Goal: Find specific page/section: Find specific page/section

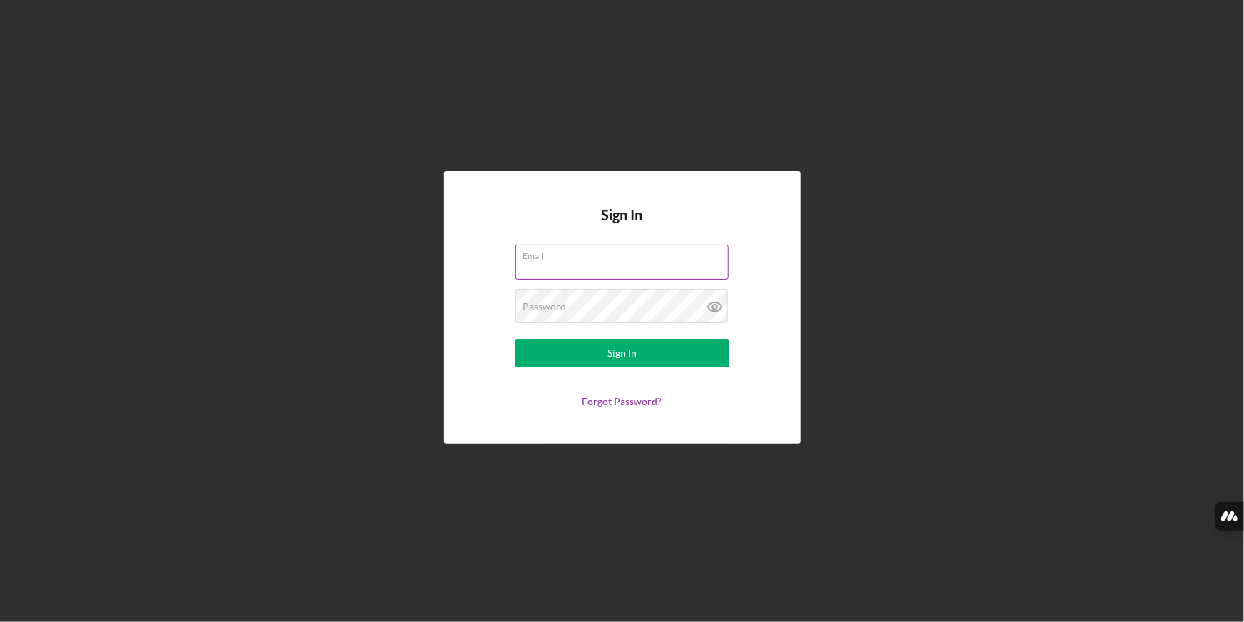
click at [574, 272] on input "Email" at bounding box center [621, 261] width 213 height 34
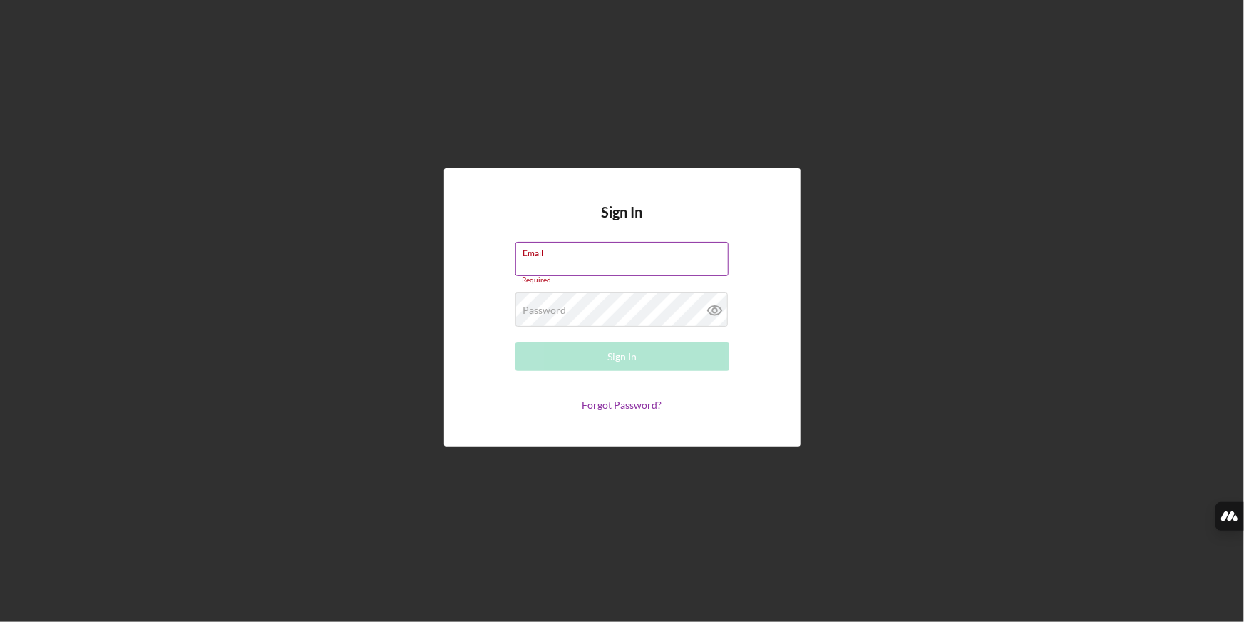
type input "[EMAIL_ADDRESS][DOMAIN_NAME]"
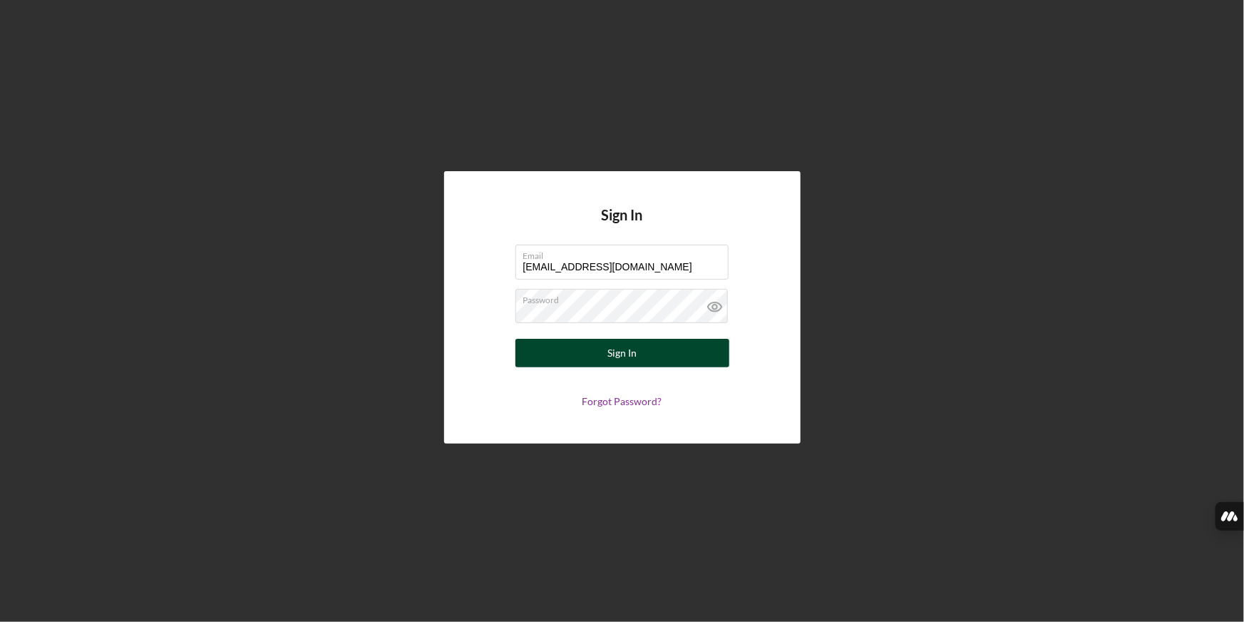
click at [539, 354] on button "Sign In" at bounding box center [622, 353] width 214 height 29
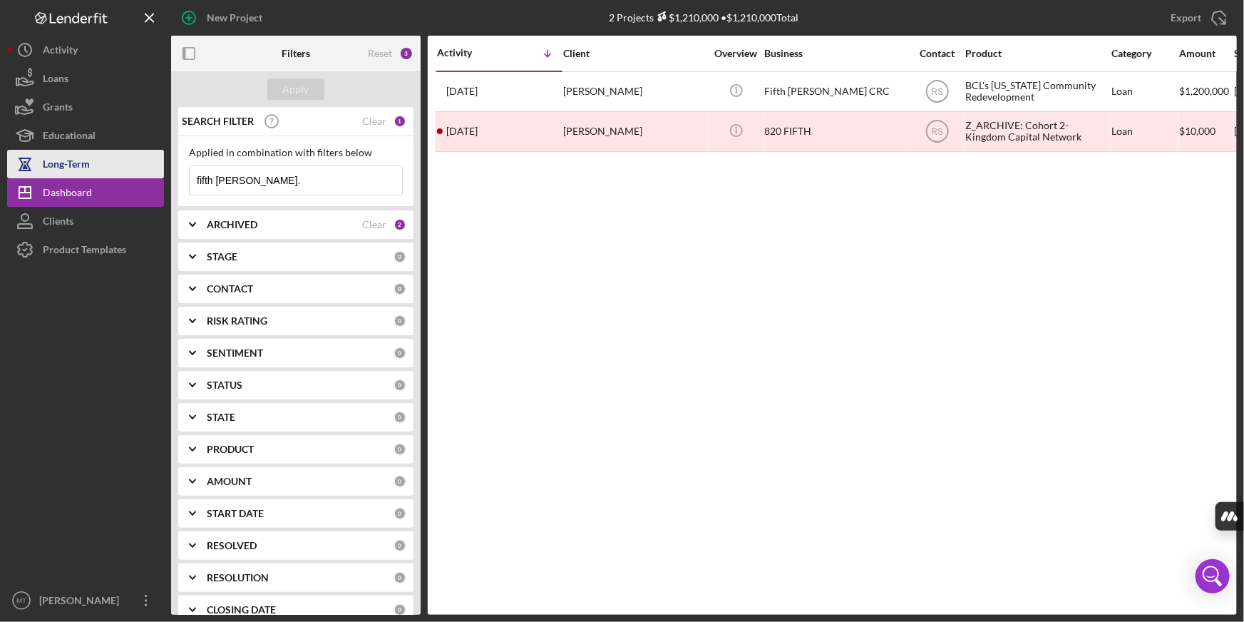
drag, startPoint x: 261, startPoint y: 172, endPoint x: 30, endPoint y: 173, distance: 231.0
click at [36, 172] on div "New Project 2 Projects $1,210,000 • $1,210,000 Total fifth [PERSON_NAME]. Expor…" at bounding box center [622, 307] width 1230 height 614
type input "b"
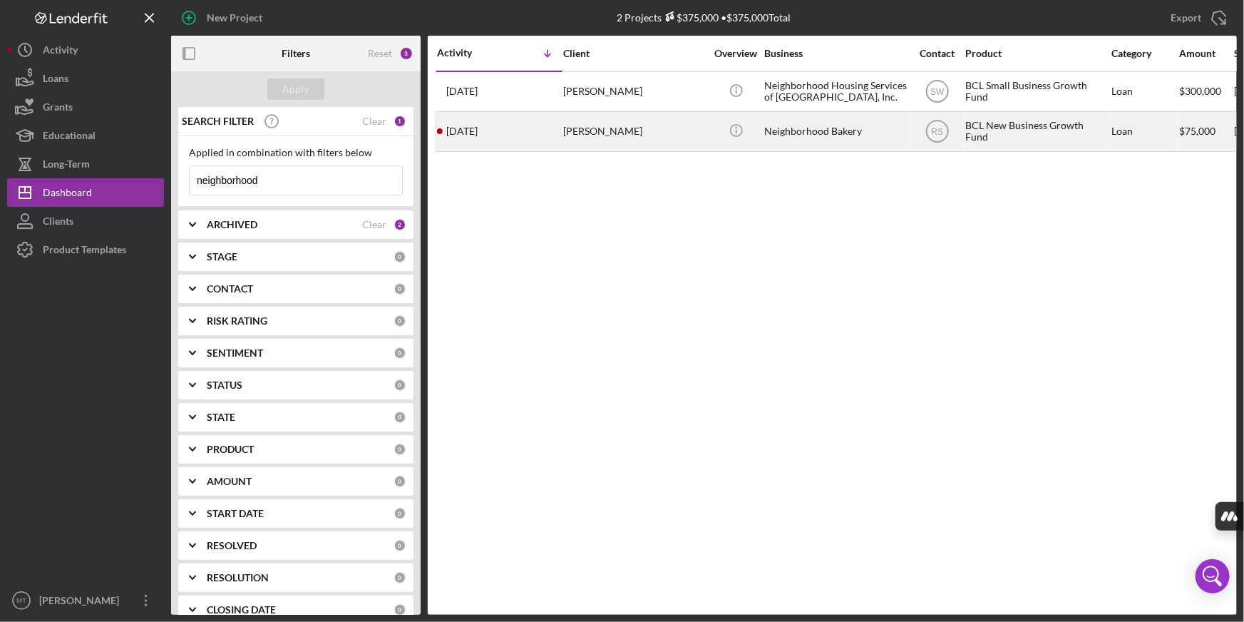
type input "neighborhood"
click at [796, 128] on div "Neighborhood Bakery" at bounding box center [835, 132] width 143 height 38
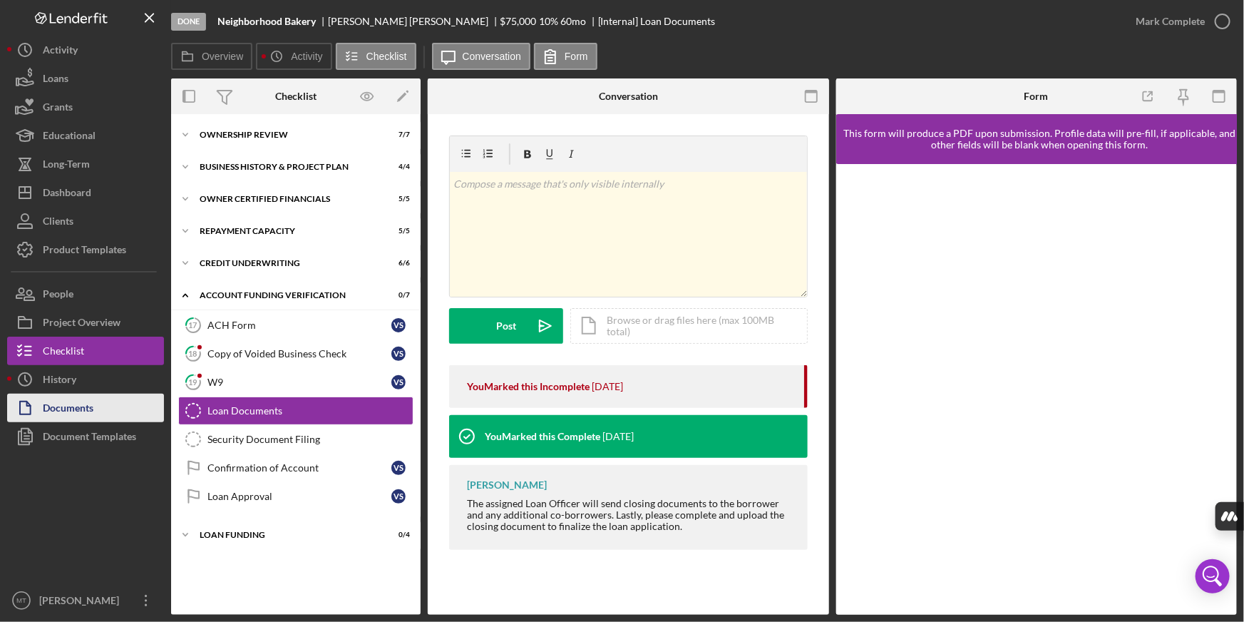
click at [105, 397] on button "Documents" at bounding box center [85, 407] width 157 height 29
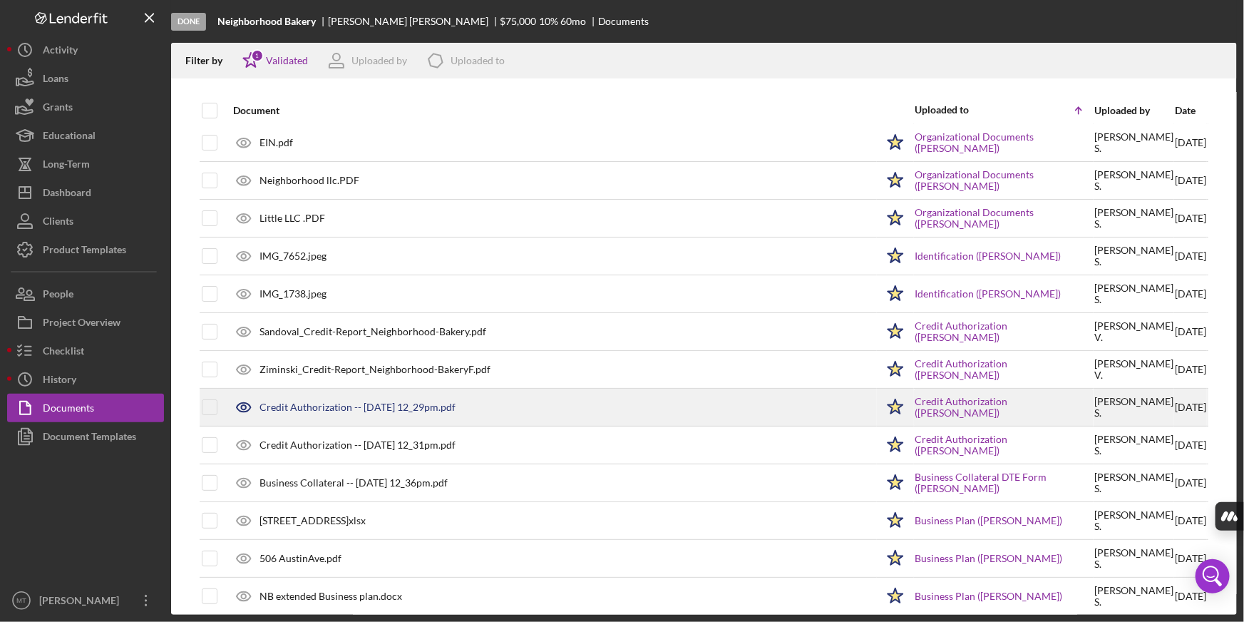
scroll to position [64, 0]
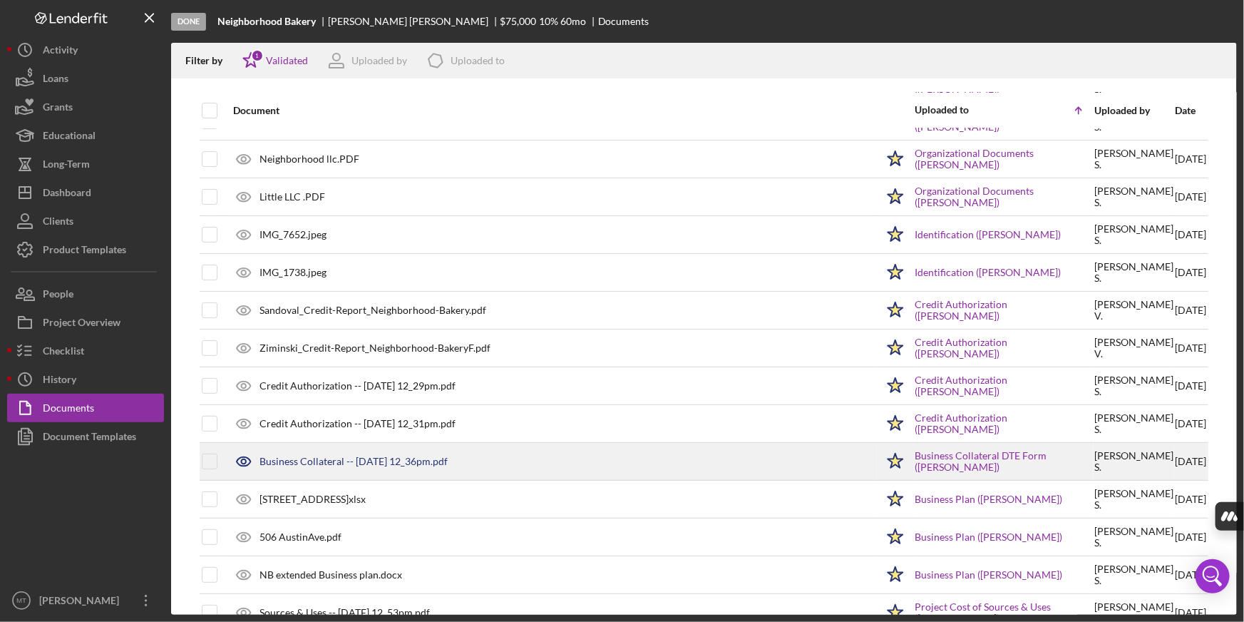
click at [448, 461] on div "Business Collateral -- [DATE] 12_36pm.pdf" at bounding box center [353, 460] width 188 height 11
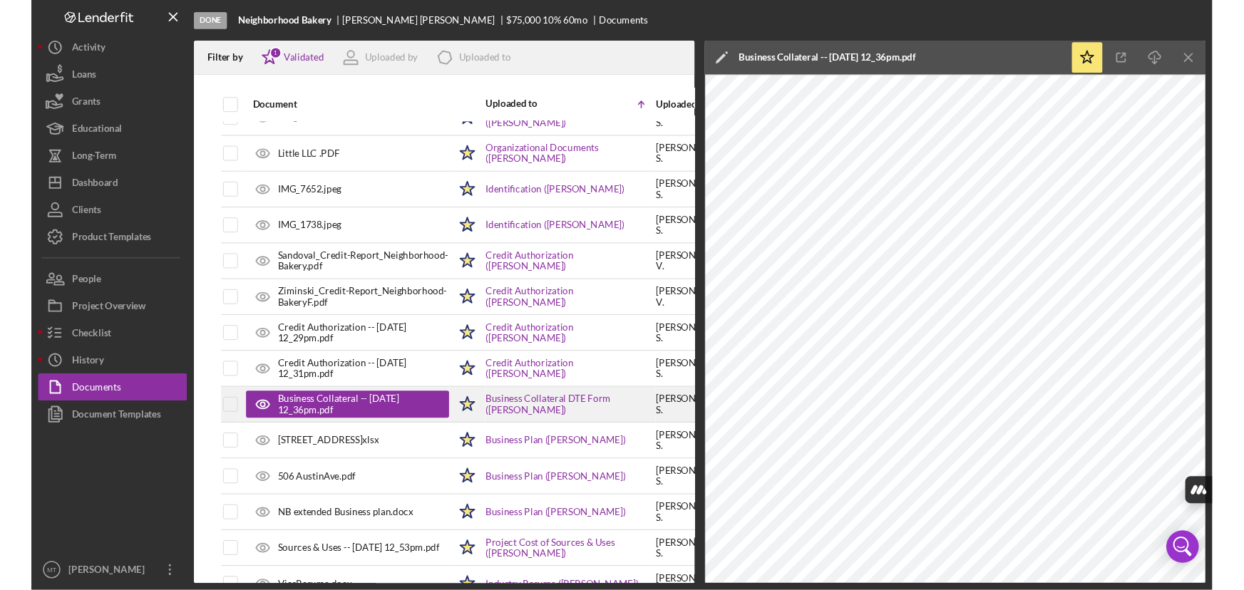
scroll to position [129, 0]
